Goal: Transaction & Acquisition: Purchase product/service

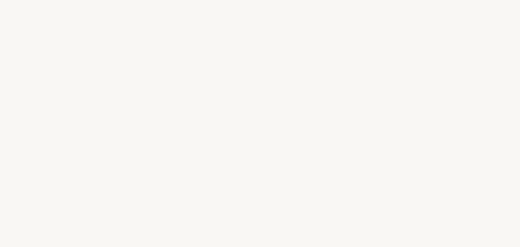
select select "ES"
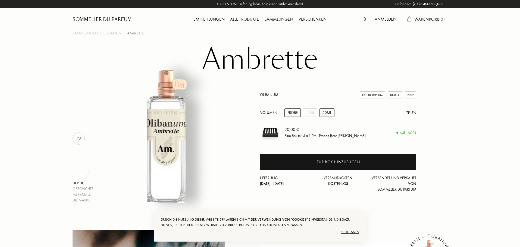
click at [327, 111] on div "50mL" at bounding box center [326, 113] width 15 height 8
click at [313, 116] on div "12mL" at bounding box center [310, 113] width 14 height 8
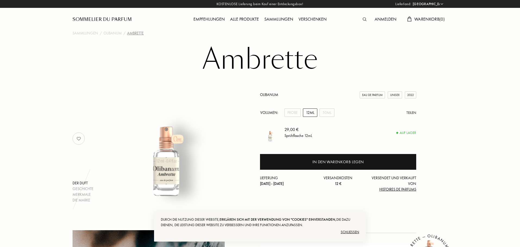
click at [319, 111] on div "Volumen: Probe 12mL 50mL Teilen" at bounding box center [338, 113] width 156 height 8
click at [332, 112] on div "50mL" at bounding box center [326, 113] width 15 height 8
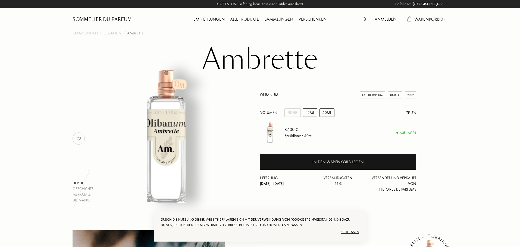
click at [310, 113] on div "12mL" at bounding box center [310, 113] width 14 height 8
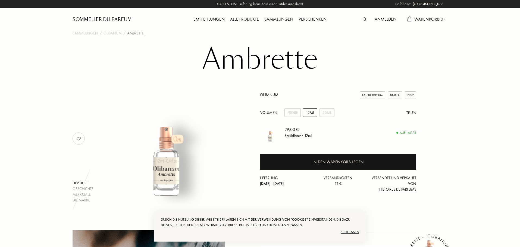
click at [438, 5] on select "[GEOGRAPHIC_DATA] [GEOGRAPHIC_DATA] [GEOGRAPHIC_DATA] [GEOGRAPHIC_DATA] [GEOGRA…" at bounding box center [427, 3] width 33 height 5
click at [411, 1] on select "[GEOGRAPHIC_DATA] [GEOGRAPHIC_DATA] [GEOGRAPHIC_DATA] [GEOGRAPHIC_DATA] [GEOGRA…" at bounding box center [427, 3] width 33 height 5
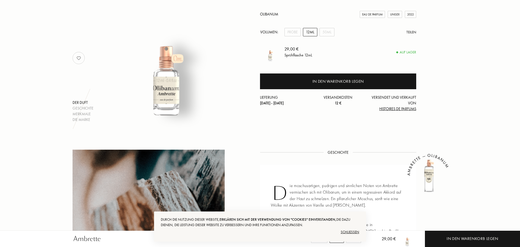
scroll to position [34, 0]
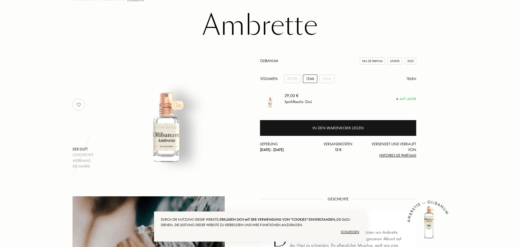
click at [163, 118] on img at bounding box center [166, 102] width 134 height 134
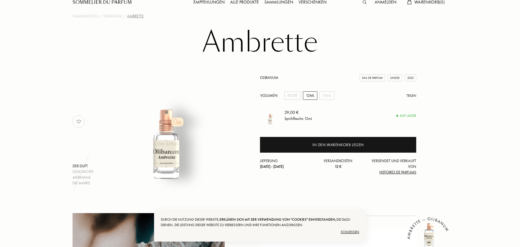
scroll to position [0, 0]
